Goal: Transaction & Acquisition: Purchase product/service

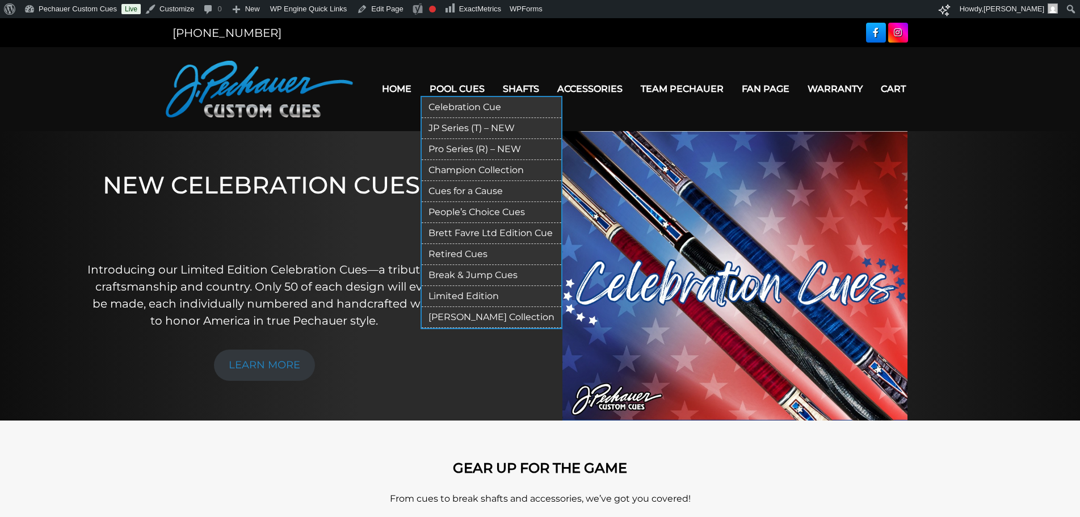
click at [476, 129] on link "JP Series (T) – NEW" at bounding box center [492, 128] width 140 height 21
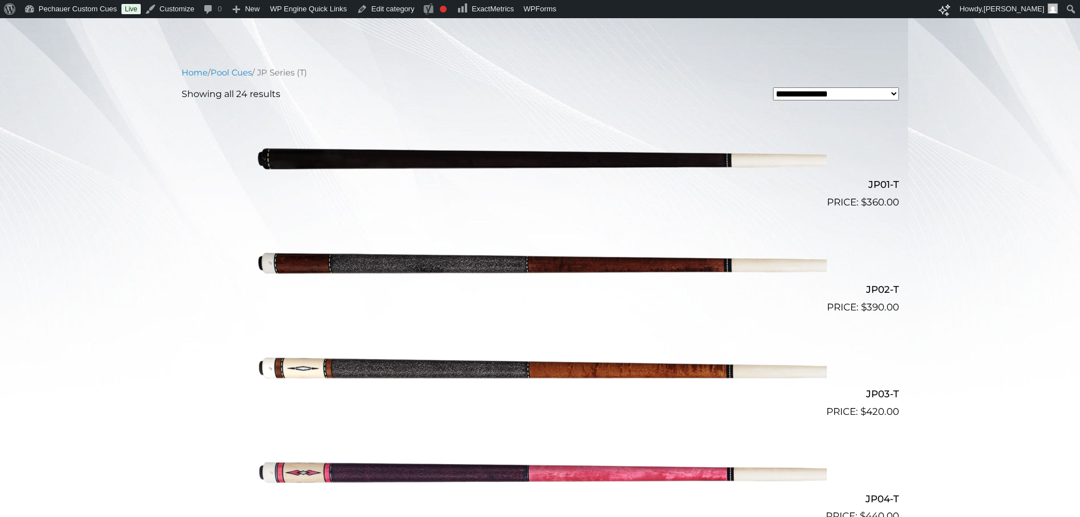
scroll to position [257, 0]
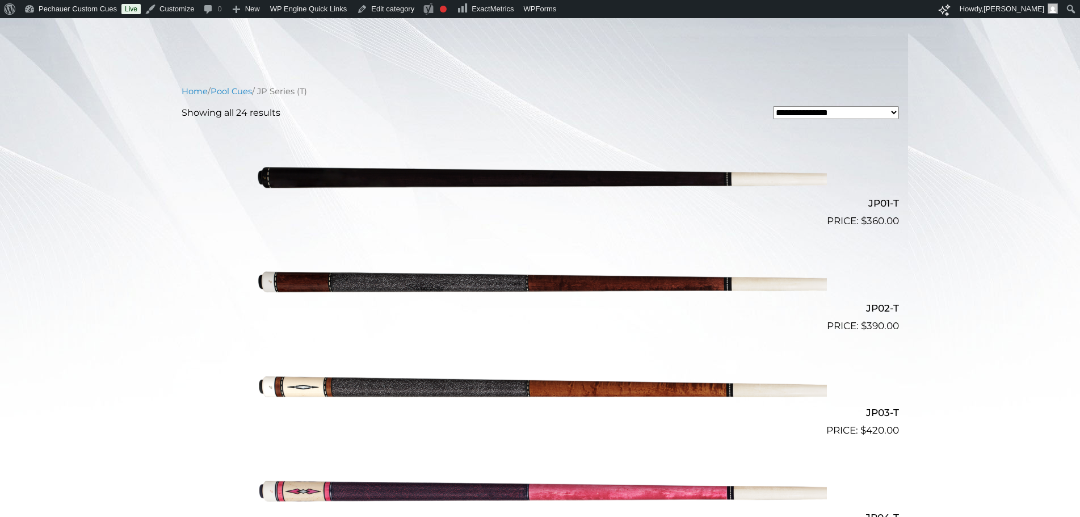
click at [440, 187] on img at bounding box center [540, 176] width 573 height 95
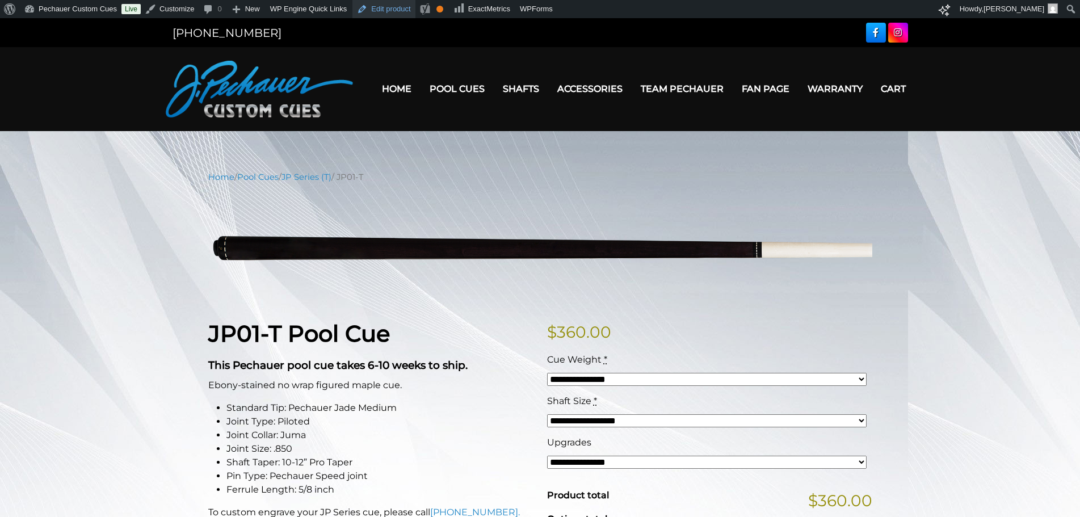
click at [376, 7] on link "Edit product" at bounding box center [384, 9] width 62 height 18
click at [787, 226] on img at bounding box center [540, 247] width 664 height 111
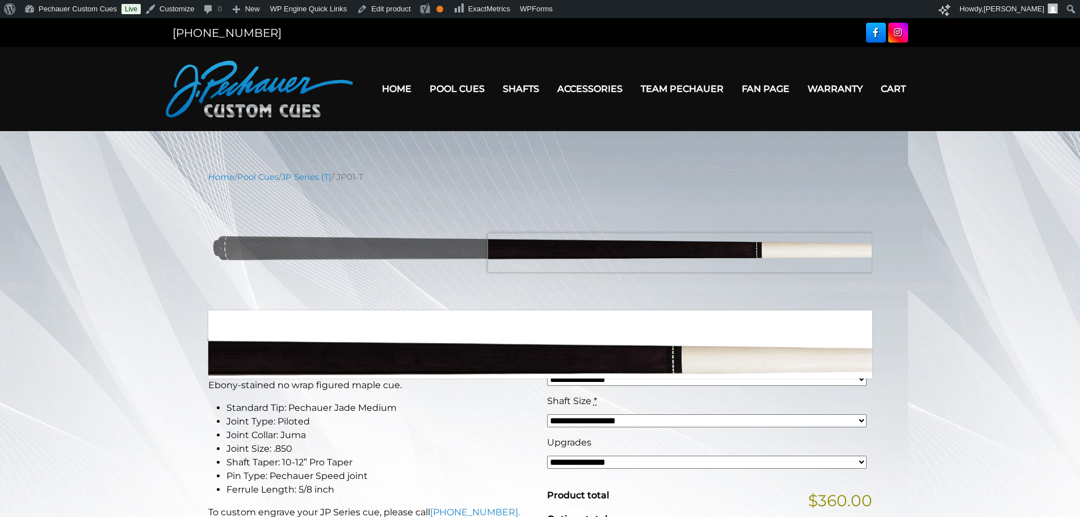
click at [793, 254] on img at bounding box center [540, 247] width 664 height 111
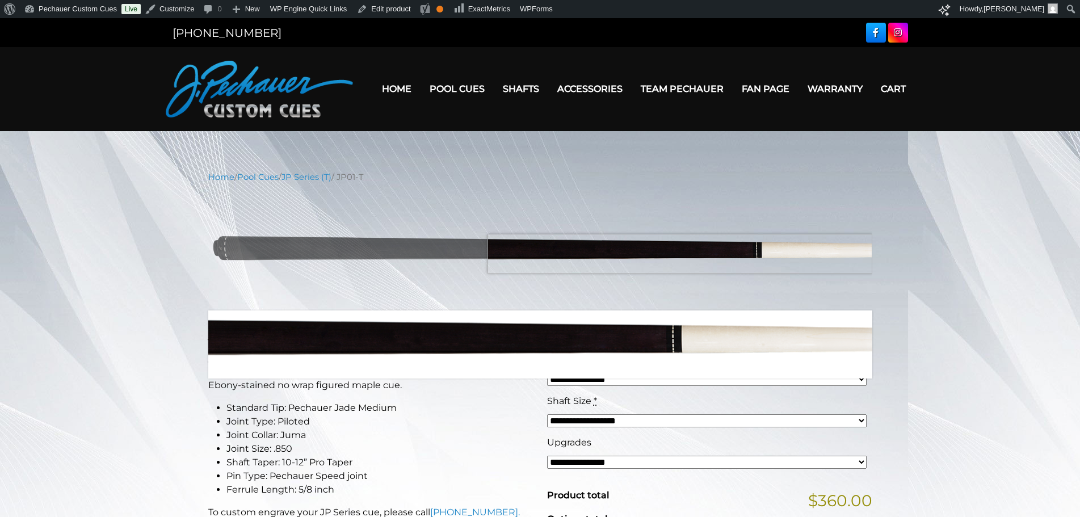
click at [793, 254] on img at bounding box center [540, 247] width 664 height 111
